Goal: Task Accomplishment & Management: Use online tool/utility

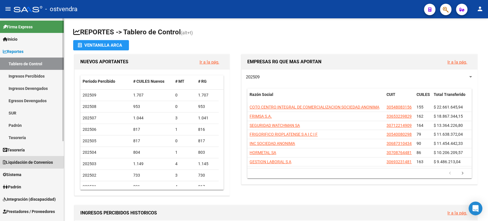
click at [29, 160] on span "Liquidación de Convenios" at bounding box center [28, 162] width 50 height 6
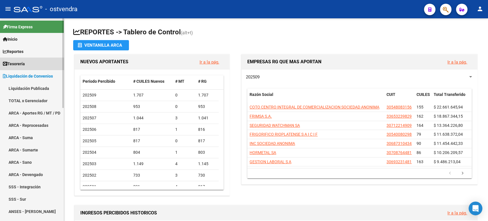
click at [33, 63] on link "Tesorería" at bounding box center [32, 63] width 64 height 12
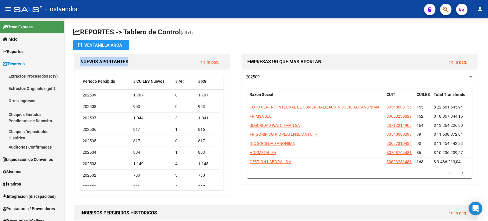
drag, startPoint x: 64, startPoint y: 54, endPoint x: 64, endPoint y: 86, distance: 32.3
click at [64, 86] on mat-sidenav-container "Firma Express Inicio Calendario SSS Instructivos Contacto OS Reportes Tablero d…" at bounding box center [244, 119] width 488 height 202
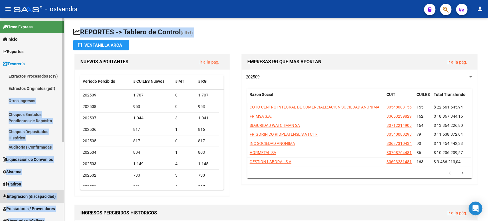
click at [34, 201] on link "Integración (discapacidad)" at bounding box center [32, 196] width 64 height 12
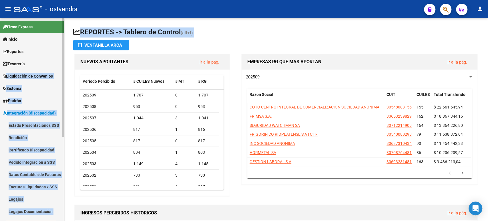
click at [44, 116] on span "Integración (discapacidad)" at bounding box center [29, 113] width 53 height 6
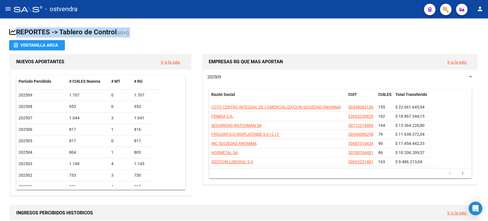
click at [11, 10] on button "menu" at bounding box center [7, 8] width 11 height 11
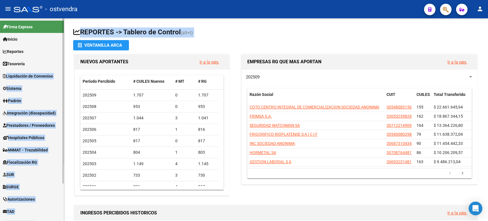
click at [48, 102] on link "Padrón" at bounding box center [32, 100] width 64 height 12
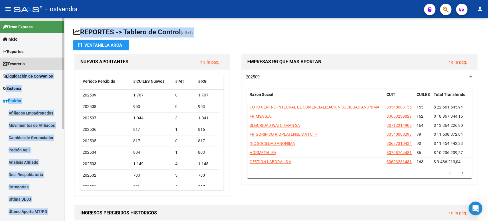
click at [48, 57] on link "Tesorería" at bounding box center [32, 63] width 64 height 12
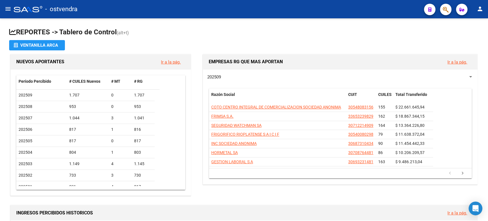
click at [0, 9] on mat-toolbar "menu - ostvendra person" at bounding box center [244, 9] width 488 height 18
click at [3, 8] on button "menu" at bounding box center [7, 8] width 11 height 11
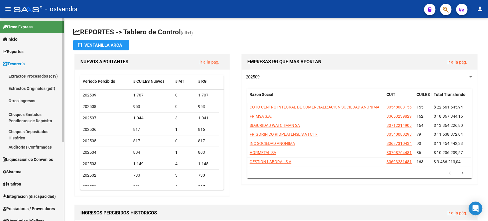
click at [43, 193] on span "Integración (discapacidad)" at bounding box center [29, 196] width 53 height 6
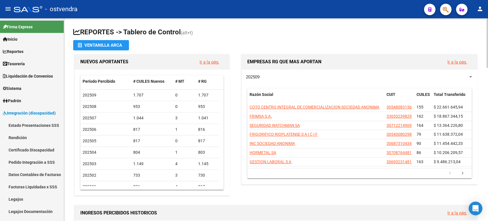
drag, startPoint x: 64, startPoint y: 95, endPoint x: 64, endPoint y: 107, distance: 11.4
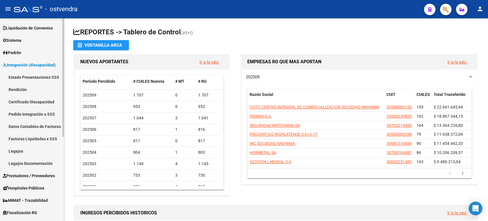
click at [63, 132] on div at bounding box center [62, 105] width 1 height 118
click at [30, 93] on link "Rendición" at bounding box center [32, 89] width 64 height 12
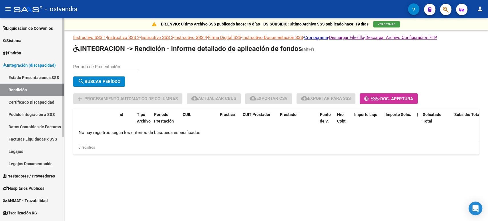
click at [39, 124] on link "Datos Contables de Facturas" at bounding box center [32, 126] width 64 height 12
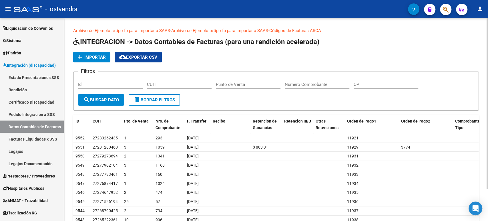
click at [91, 55] on span "Importar" at bounding box center [94, 57] width 21 height 5
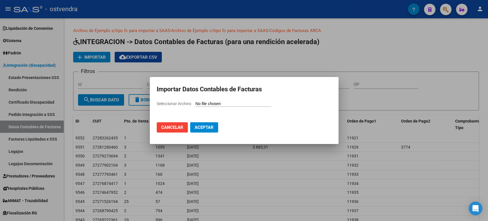
click at [207, 103] on input "Seleccionar Archivo" at bounding box center [234, 103] width 76 height 5
type input "C:\fakepath\saas ....csv"
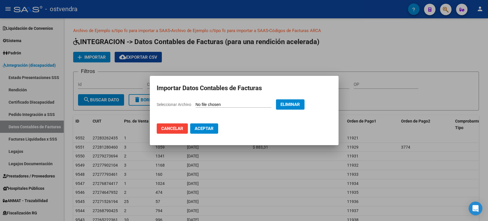
click at [208, 129] on span "Aceptar" at bounding box center [204, 128] width 19 height 5
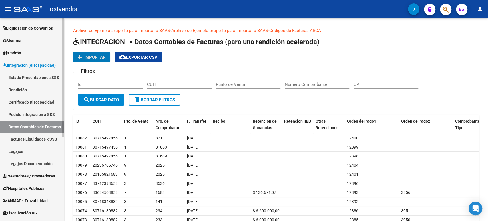
click at [29, 88] on link "Rendición" at bounding box center [32, 89] width 64 height 12
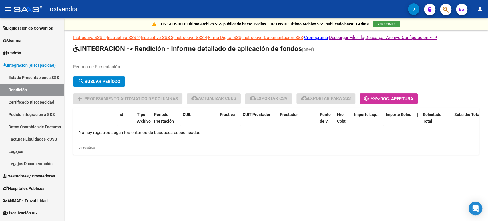
click at [99, 65] on input "Periodo de Presentación" at bounding box center [105, 66] width 65 height 5
type input "202507"
click at [89, 81] on span "search Buscar Período" at bounding box center [99, 81] width 43 height 5
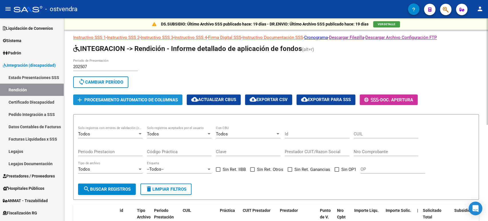
click at [129, 101] on span "Procesamiento automatico de columnas" at bounding box center [130, 99] width 93 height 5
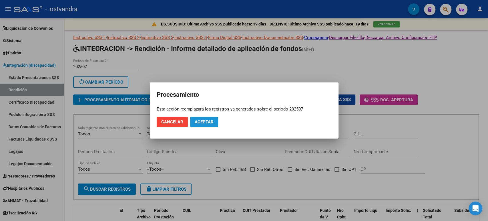
click at [203, 119] on button "Aceptar" at bounding box center [204, 122] width 28 height 10
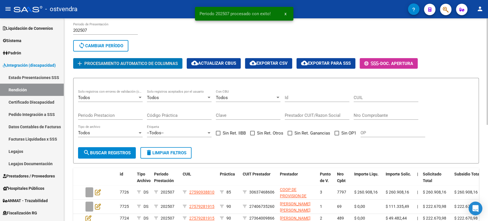
click at [487, 85] on div at bounding box center [487, 93] width 1 height 106
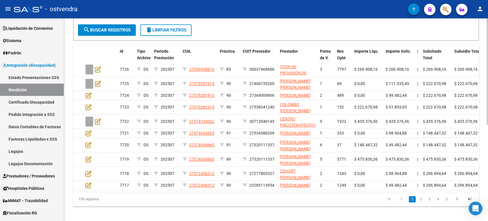
scroll to position [160, 0]
click at [487, 151] on div at bounding box center [487, 166] width 1 height 106
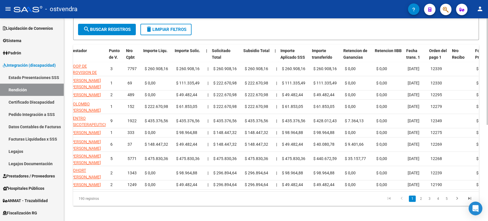
scroll to position [0, 211]
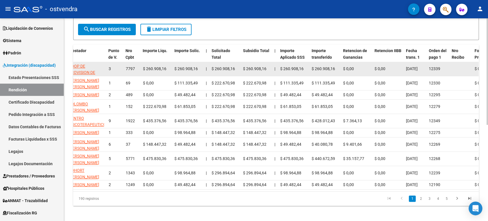
click at [416, 68] on span "[DATE]" at bounding box center [412, 68] width 12 height 5
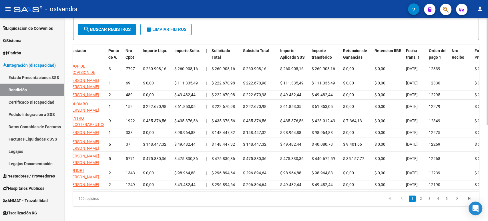
drag, startPoint x: 314, startPoint y: 205, endPoint x: 322, endPoint y: 206, distance: 7.6
click at [322, 191] on datatable-body "7726 DS 202507 27590938810 85 30637468606 COOP DE PROVISION DE SERV PARA PROFES…" at bounding box center [275, 126] width 405 height 129
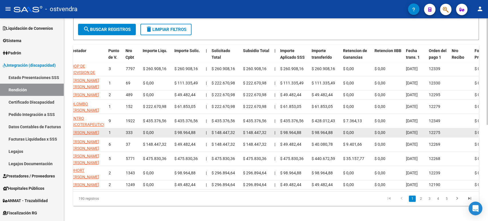
click at [420, 136] on datatable-body-cell "[DATE]" at bounding box center [415, 132] width 23 height 9
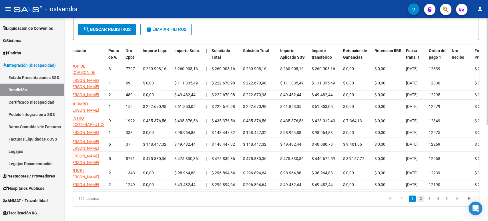
click at [422, 202] on link "2" at bounding box center [420, 198] width 7 height 6
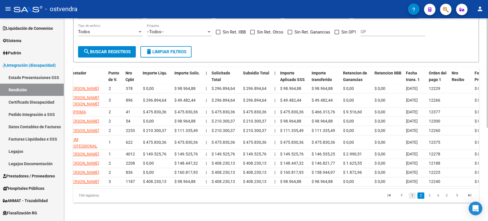
click at [411, 198] on link "1" at bounding box center [412, 195] width 7 height 6
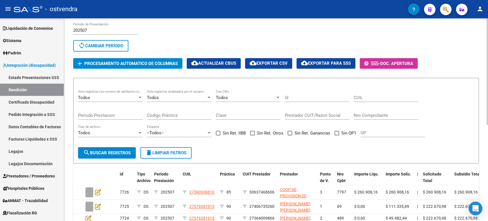
scroll to position [37, 0]
click at [483, 81] on div "DS.SUBSIDIO: Último Archivo SSS publicado hace: 19 días - DR.ENVIO: Último Arch…" at bounding box center [276, 164] width 425 height 365
click at [160, 64] on span "Procesamiento automatico de columnas" at bounding box center [130, 63] width 93 height 5
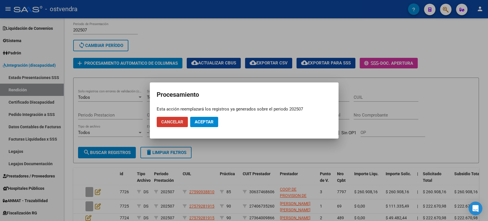
click at [203, 119] on span "Aceptar" at bounding box center [204, 121] width 19 height 5
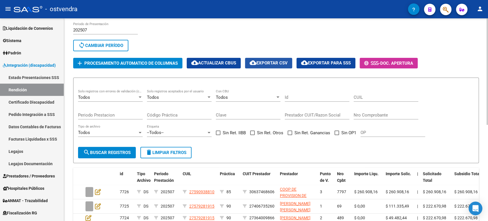
click at [282, 64] on span "cloud_download Exportar CSV" at bounding box center [269, 62] width 38 height 5
